Goal: Task Accomplishment & Management: Complete application form

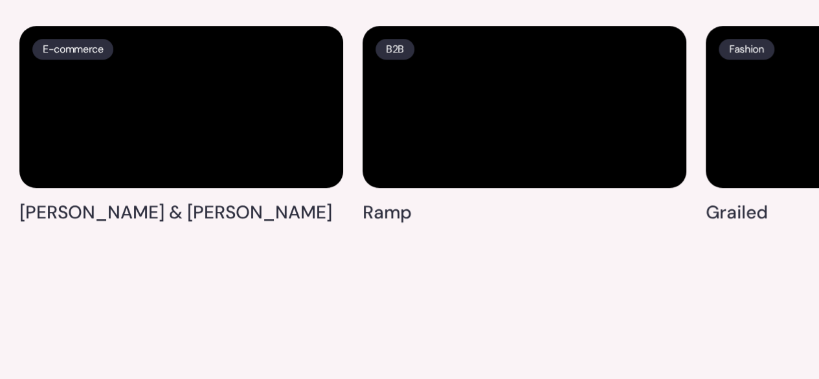
scroll to position [2935, 0]
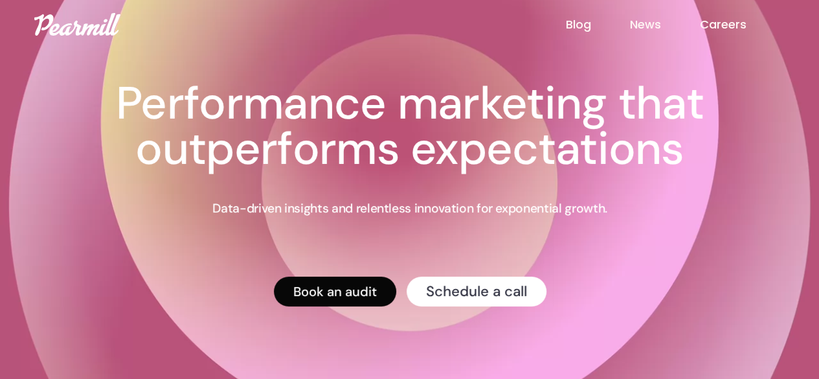
click at [365, 282] on link "Book an audit" at bounding box center [334, 291] width 122 height 30
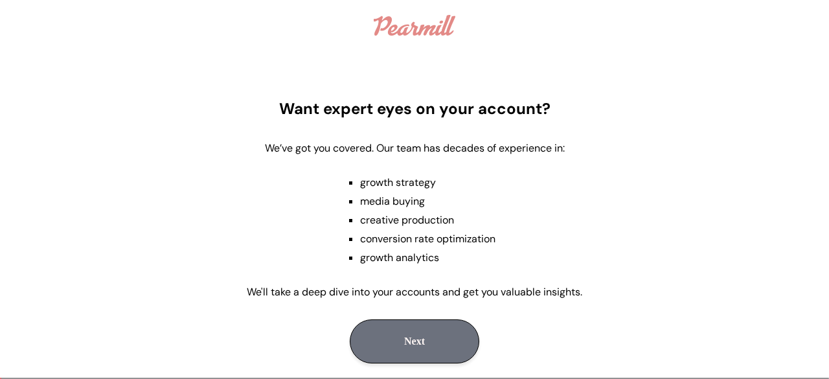
click at [403, 339] on button "Next" at bounding box center [414, 341] width 129 height 44
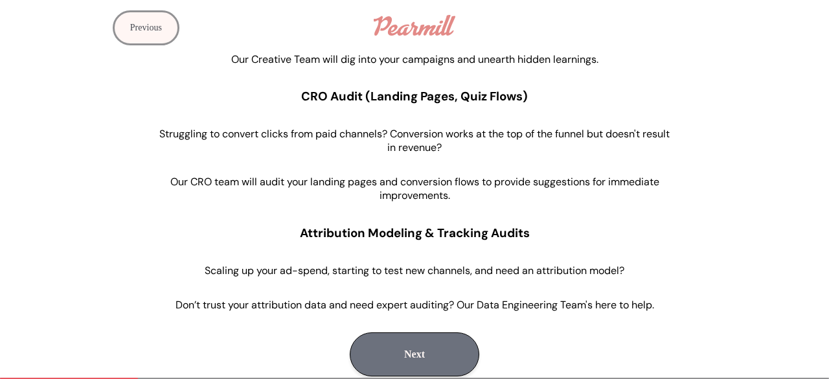
click at [426, 356] on button "Next" at bounding box center [414, 354] width 129 height 44
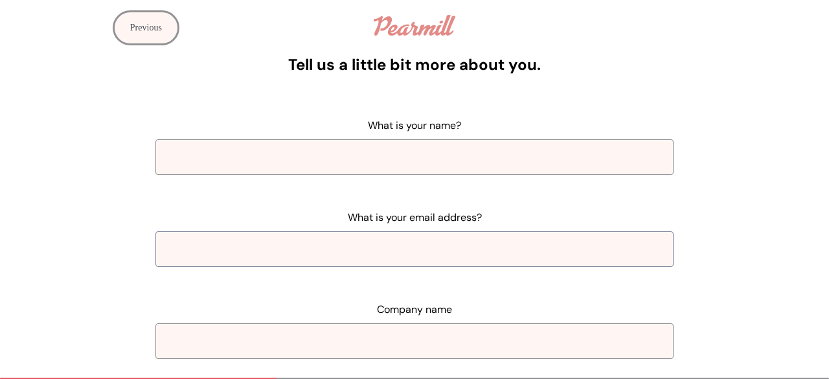
scroll to position [14, 0]
click at [422, 157] on input "What is your name?" at bounding box center [414, 158] width 518 height 36
type input "enya"
click at [382, 245] on input "What is your email address?" at bounding box center [414, 250] width 518 height 36
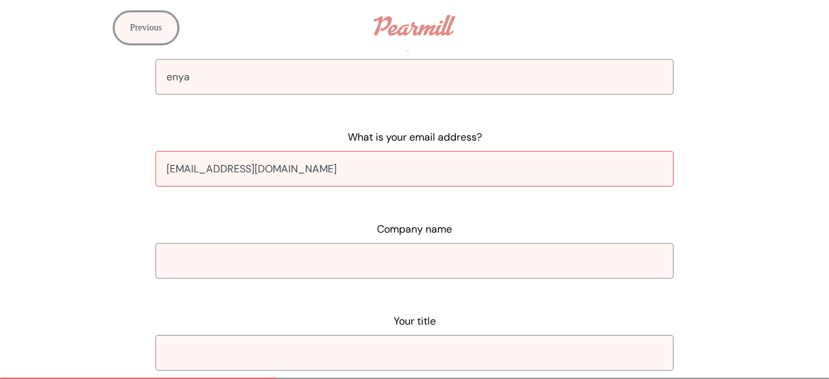
scroll to position [106, 0]
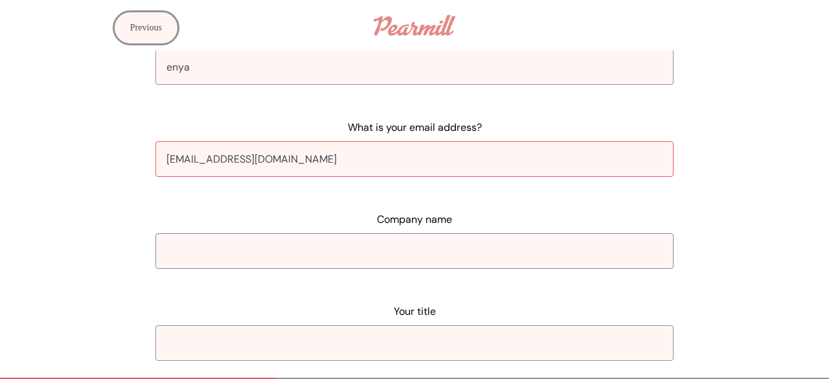
type input "enya.king89@gmail.com"
click at [381, 243] on input "Company name" at bounding box center [414, 251] width 518 height 36
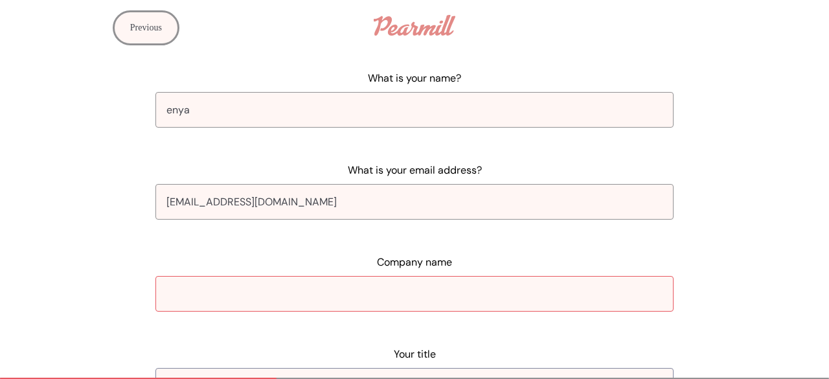
scroll to position [62, 0]
click at [172, 116] on input "enya" at bounding box center [414, 111] width 518 height 36
click at [220, 200] on input "enya.king89@gmail.com" at bounding box center [414, 202] width 518 height 36
click at [166, 108] on input "Minik" at bounding box center [414, 111] width 518 height 36
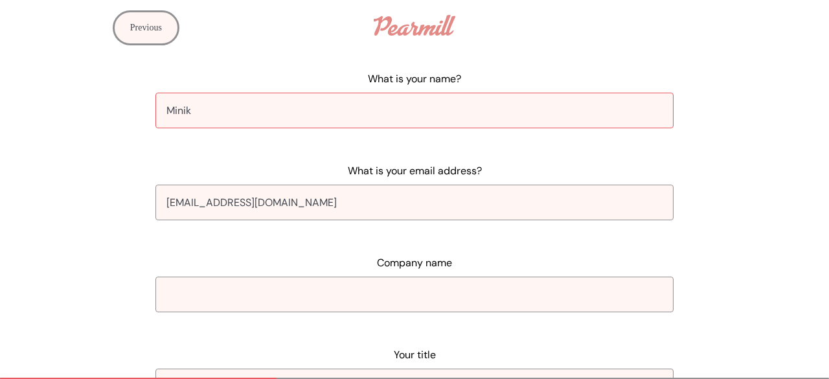
click at [166, 108] on input "Minik" at bounding box center [414, 111] width 518 height 36
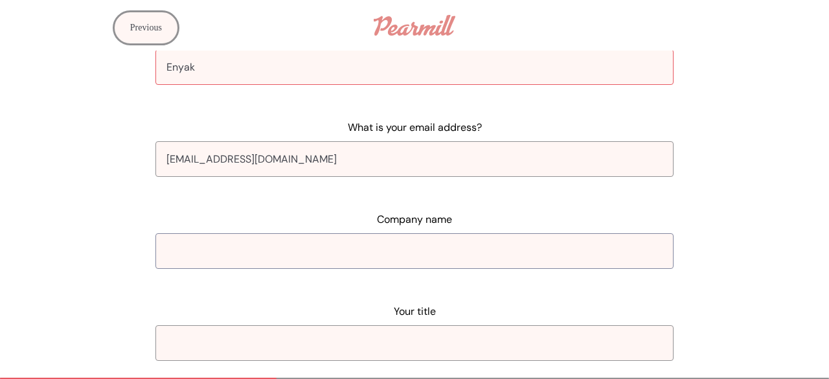
type input "Enyak"
click at [236, 247] on input "Company name" at bounding box center [414, 251] width 518 height 36
type input "ecomm"
click at [300, 344] on input "Your title" at bounding box center [414, 343] width 518 height 36
type input "s"
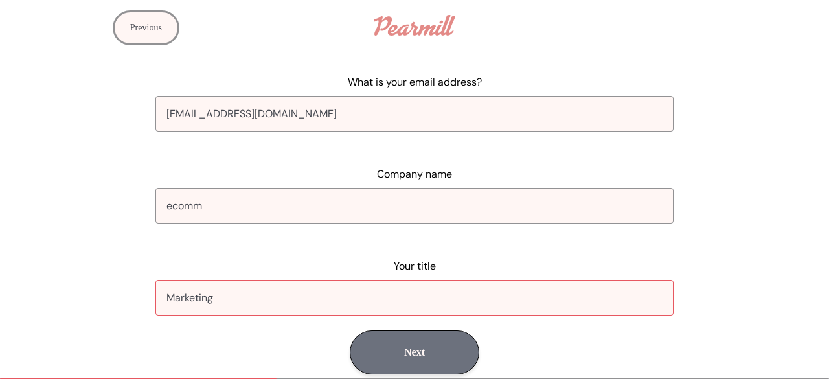
scroll to position [149, 0]
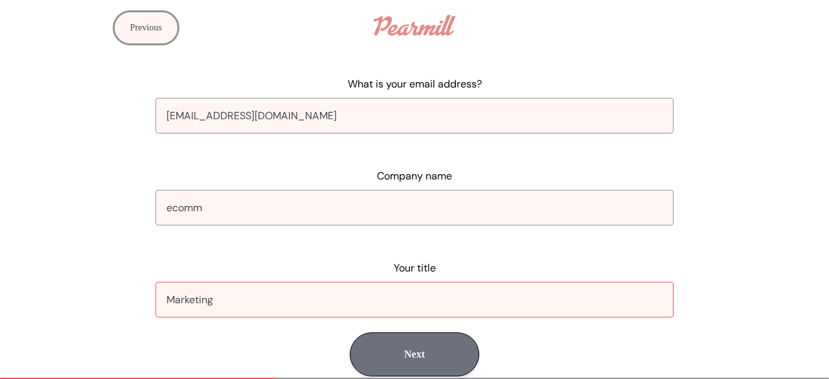
type input "Marketing"
click at [401, 359] on button "Next" at bounding box center [414, 354] width 129 height 44
